Goal: Task Accomplishment & Management: Manage account settings

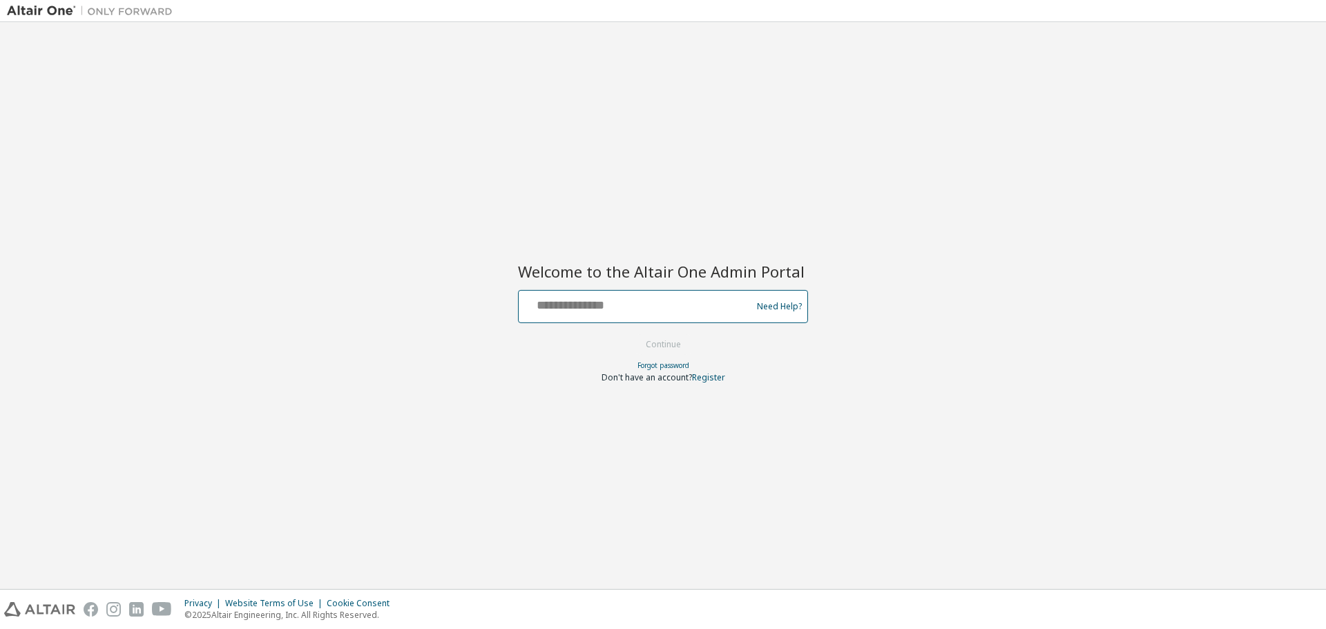
click at [639, 304] on input "text" at bounding box center [637, 303] width 226 height 20
click at [615, 299] on input "text" at bounding box center [637, 303] width 226 height 20
click at [590, 302] on input "text" at bounding box center [637, 303] width 226 height 20
click at [631, 334] on button "Continue" at bounding box center [663, 344] width 64 height 21
click at [627, 306] on input "**********" at bounding box center [637, 303] width 226 height 20
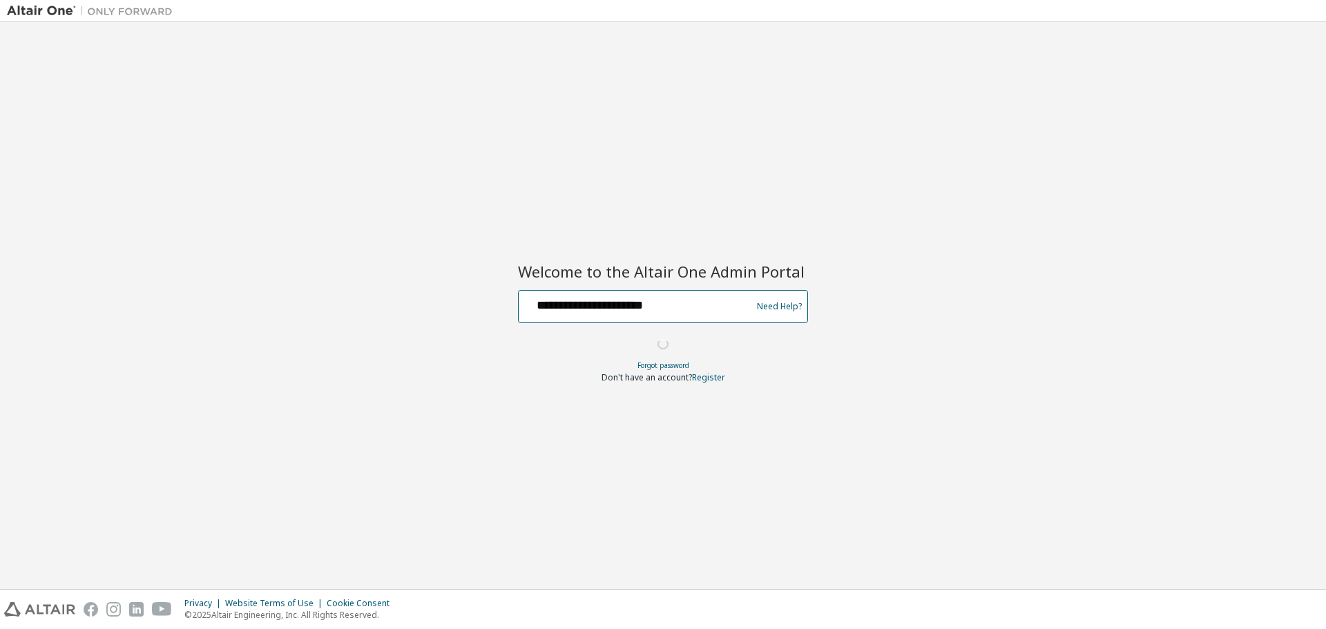
type input "**********"
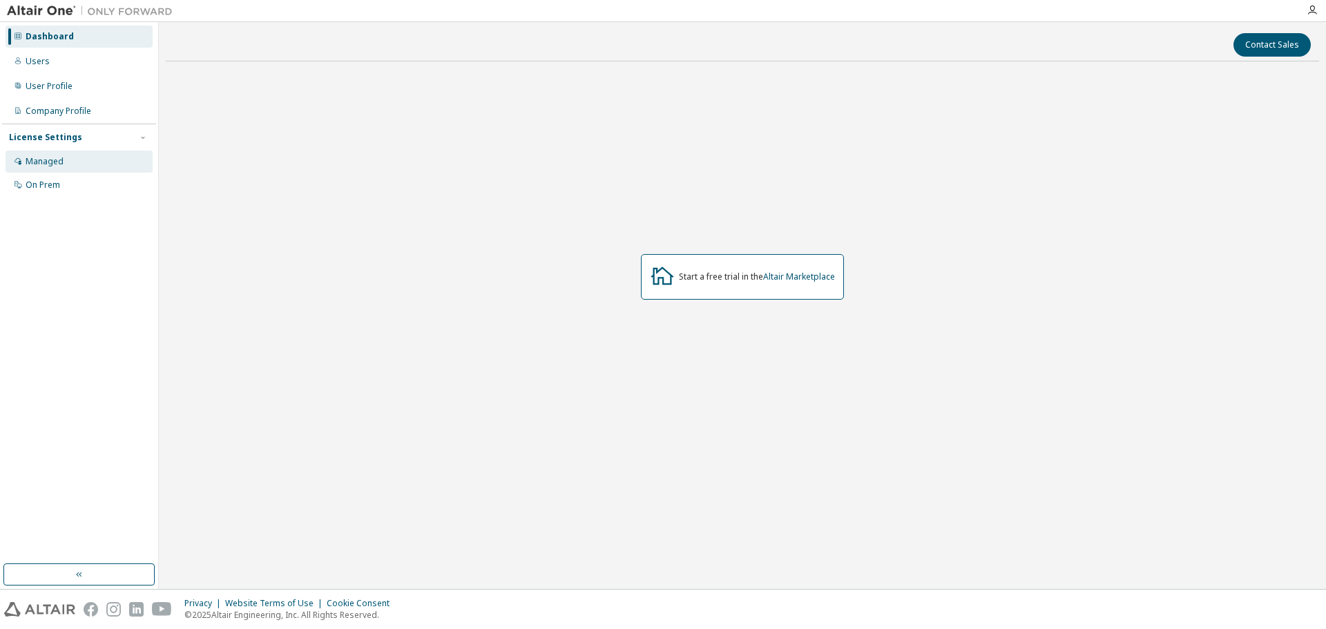
click at [55, 161] on div "Managed" at bounding box center [45, 161] width 38 height 11
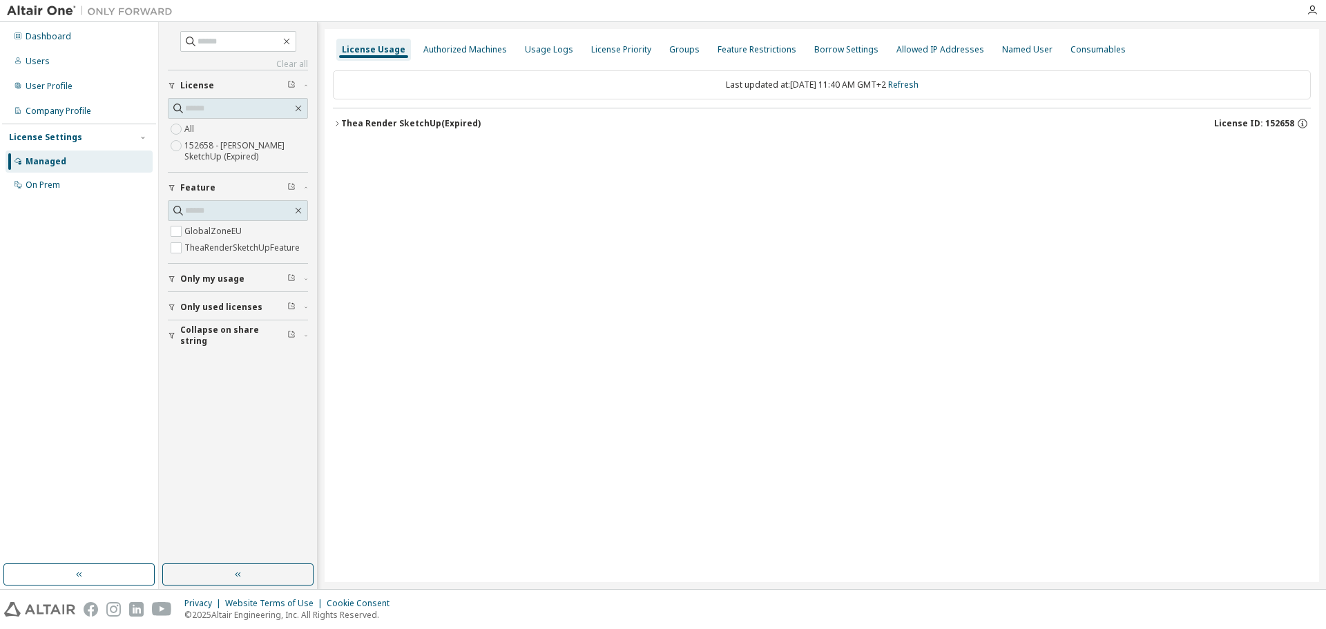
click at [336, 119] on button "Thea Render SketchUp (Expired) License ID: 152658" at bounding box center [822, 123] width 978 height 30
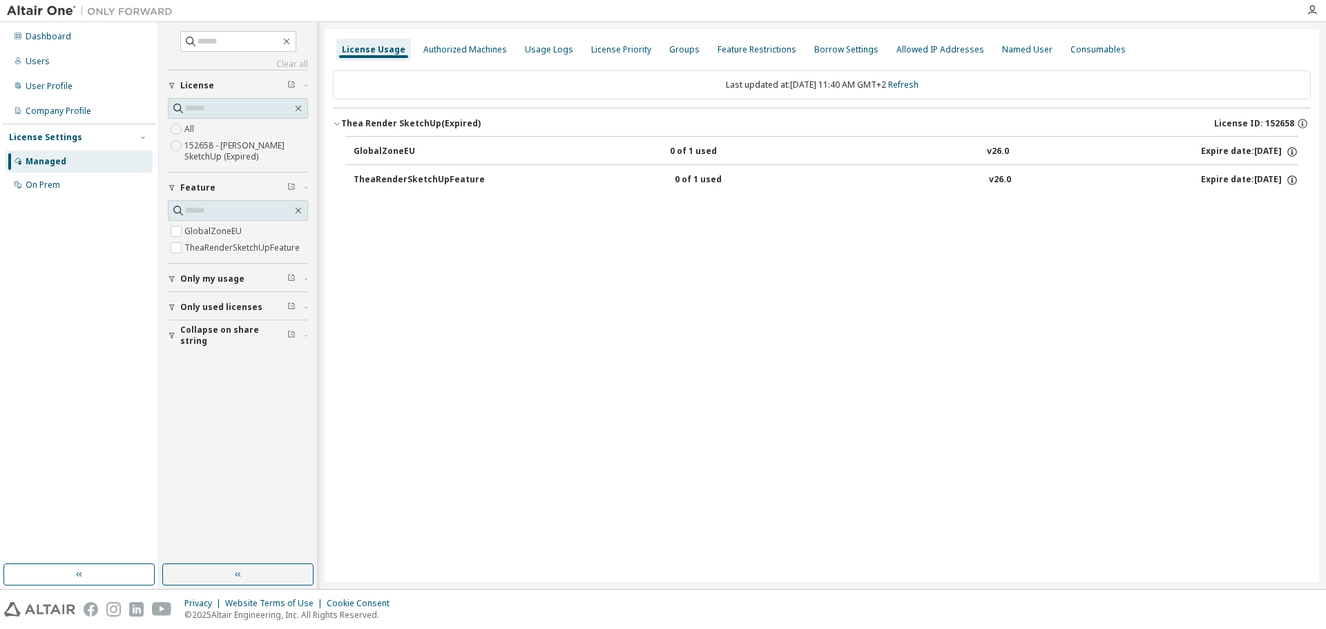
click at [380, 177] on div "TheaRenderSketchUpFeature" at bounding box center [418, 180] width 131 height 12
click at [695, 169] on button "TheaRenderSketchUpFeature 0 of 1 used v26.0 Expire date: 2025-10-11" at bounding box center [825, 180] width 944 height 30
click at [1288, 177] on icon "button" at bounding box center [1292, 180] width 12 height 12
click at [807, 295] on div "License Usage Authorized Machines Usage Logs License Priority Groups Feature Re…" at bounding box center [821, 305] width 994 height 553
click at [53, 192] on div "On Prem" at bounding box center [79, 185] width 147 height 22
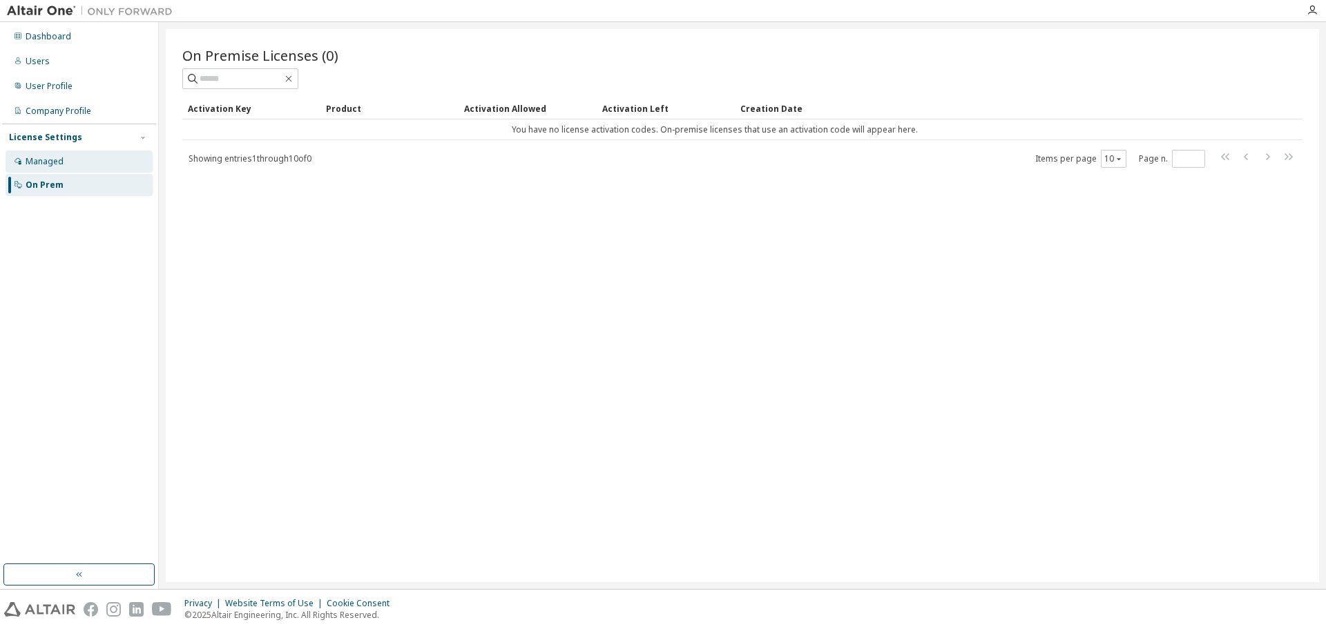
click at [47, 159] on div "Managed" at bounding box center [45, 161] width 38 height 11
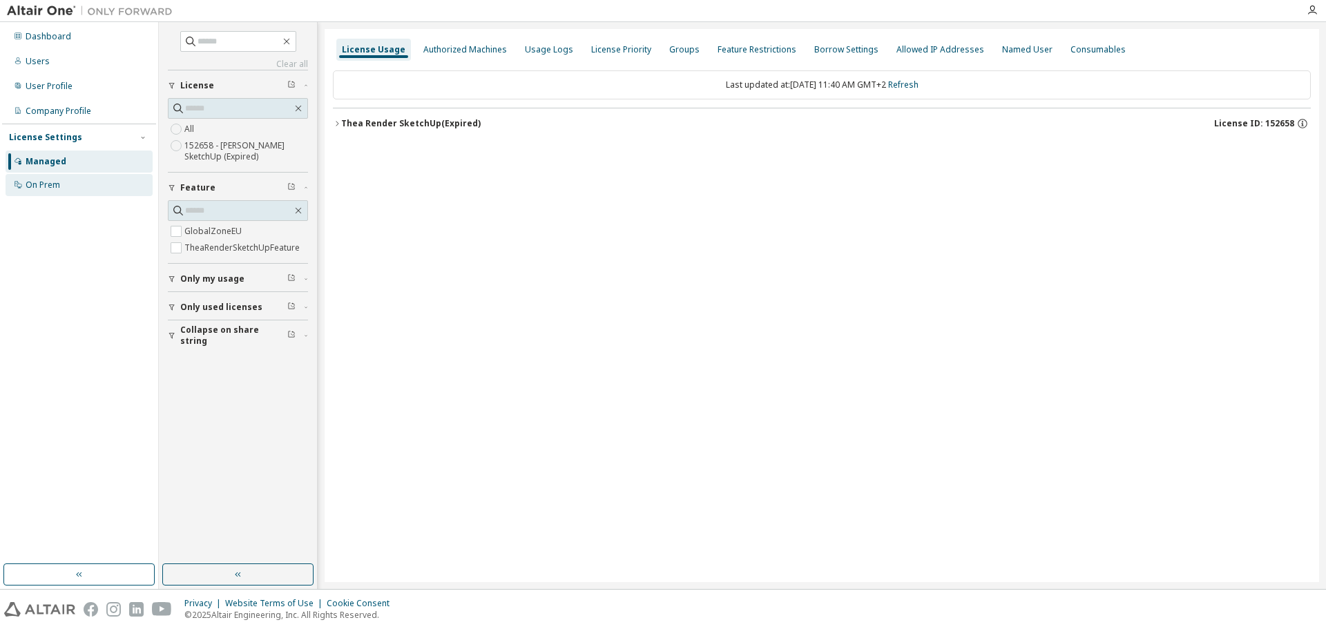
click at [52, 195] on div "On Prem" at bounding box center [79, 185] width 147 height 22
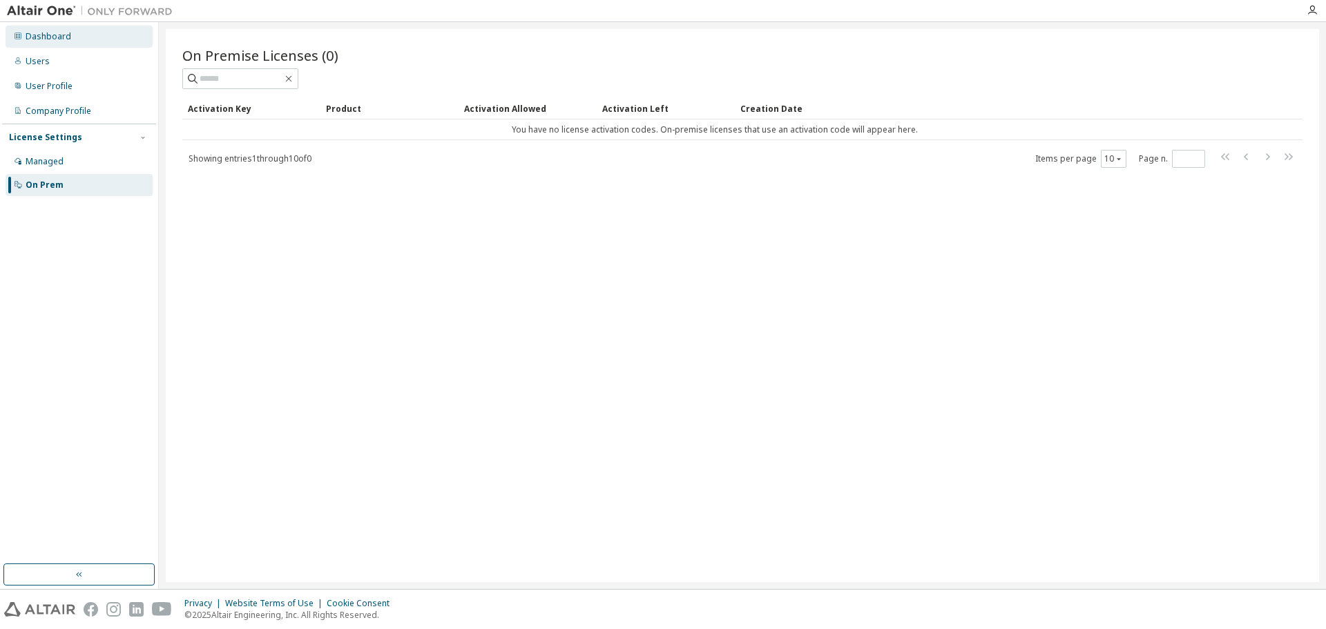
click at [48, 34] on div "Dashboard" at bounding box center [49, 36] width 46 height 11
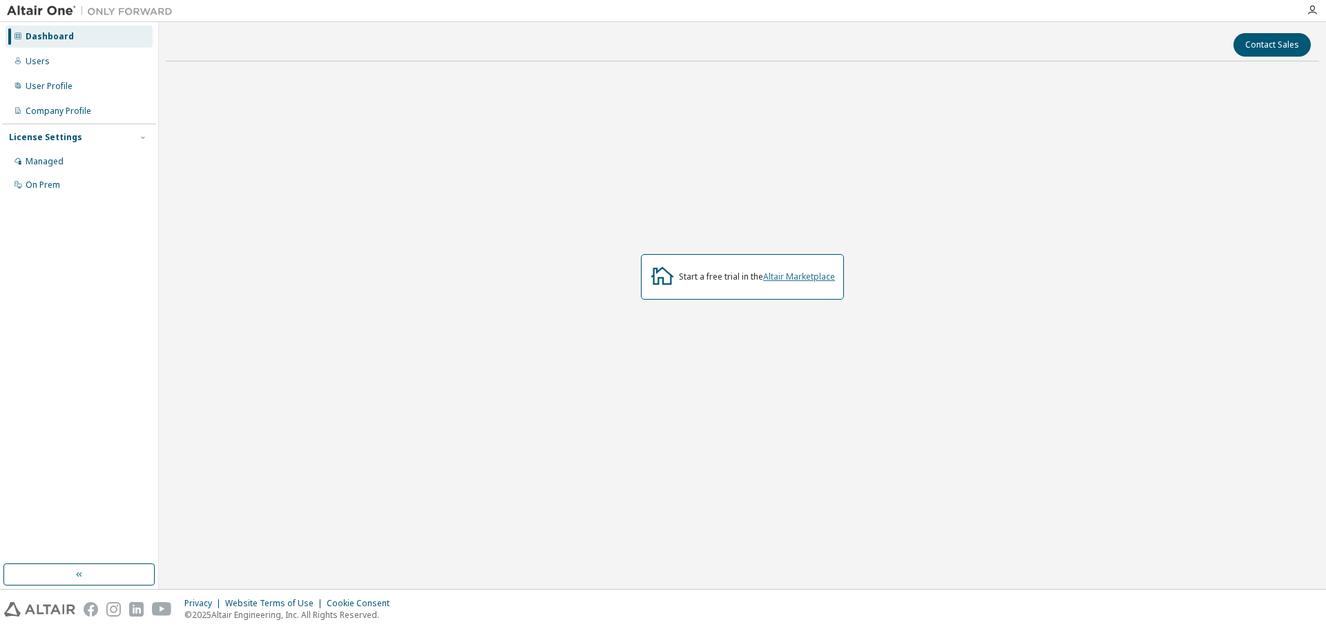
click at [806, 275] on link "Altair Marketplace" at bounding box center [799, 277] width 72 height 12
